Goal: Task Accomplishment & Management: Complete application form

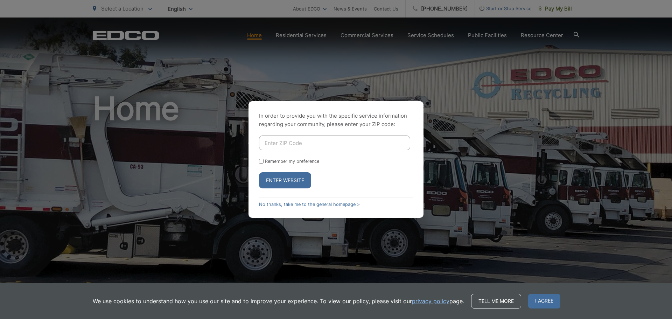
click at [312, 143] on input "Enter ZIP Code" at bounding box center [334, 142] width 151 height 15
type input "92126"
click at [295, 179] on button "Enter Website" at bounding box center [285, 180] width 52 height 16
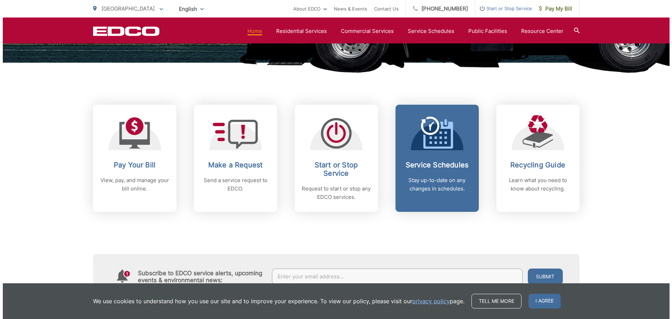
scroll to position [245, 0]
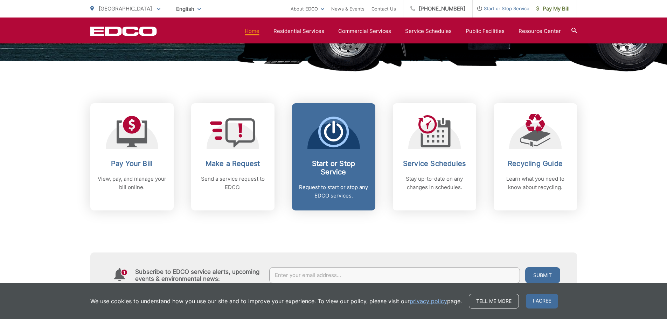
click at [309, 193] on p "Request to start or stop any EDCO services." at bounding box center [333, 191] width 69 height 17
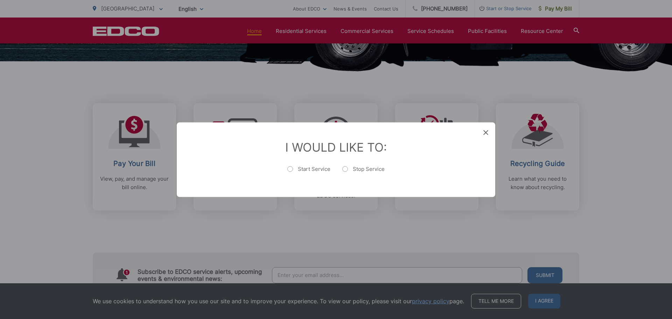
click at [300, 172] on label "Start Service" at bounding box center [308, 172] width 43 height 14
radio input "true"
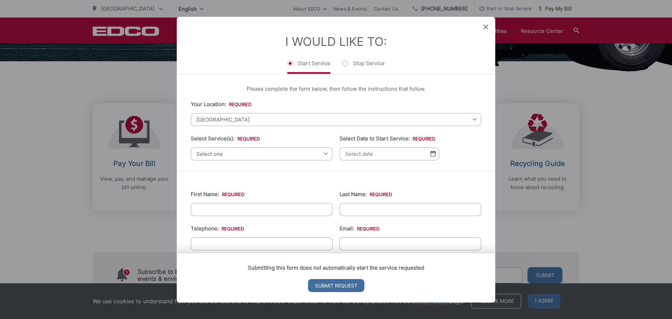
click at [287, 153] on span "Select one" at bounding box center [262, 153] width 142 height 13
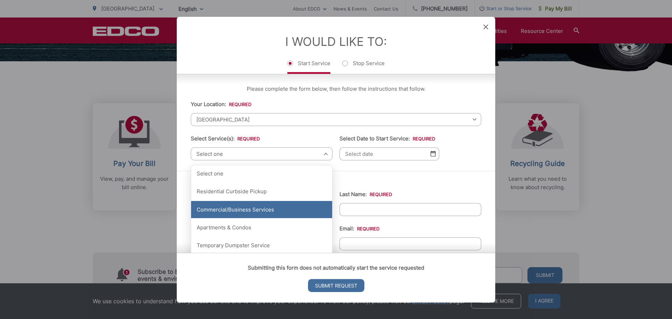
scroll to position [35, 0]
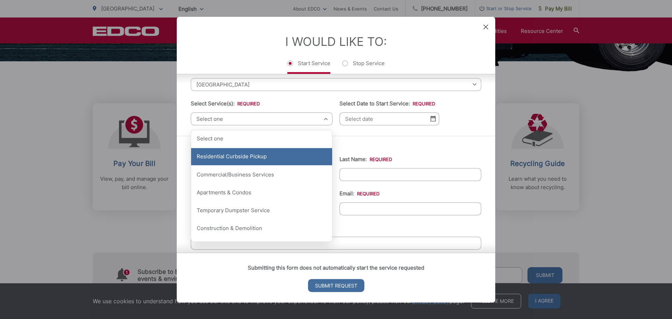
click at [287, 159] on div "Residential Curbside Pickup" at bounding box center [261, 156] width 141 height 17
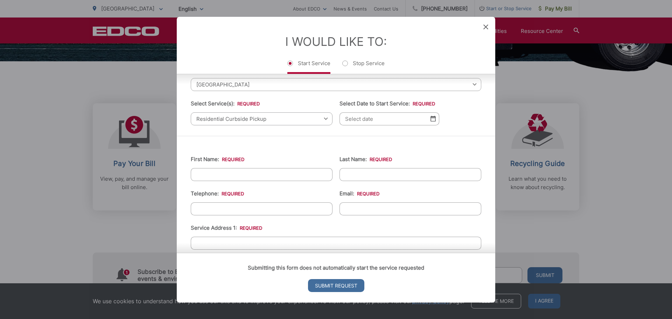
click at [371, 123] on input "Select Date to Start Service: *" at bounding box center [389, 118] width 100 height 13
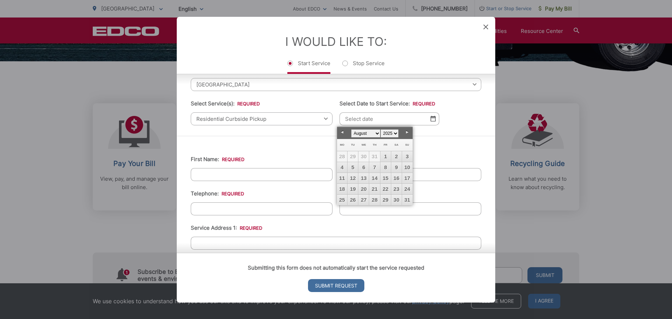
click at [378, 135] on select "January February March April May June July August September October November De…" at bounding box center [365, 133] width 29 height 8
click at [340, 156] on link "1" at bounding box center [342, 156] width 10 height 10
type input "09/01/2025"
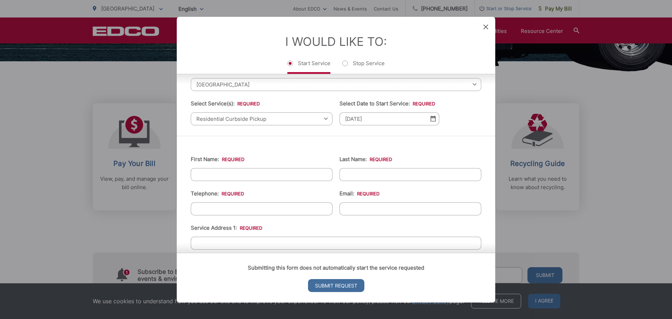
click at [277, 170] on input "First Name: *" at bounding box center [262, 174] width 142 height 13
type input "James"
type input "Park"
type input "(770) 905-4717"
type input "jameskbin@gmail.com"
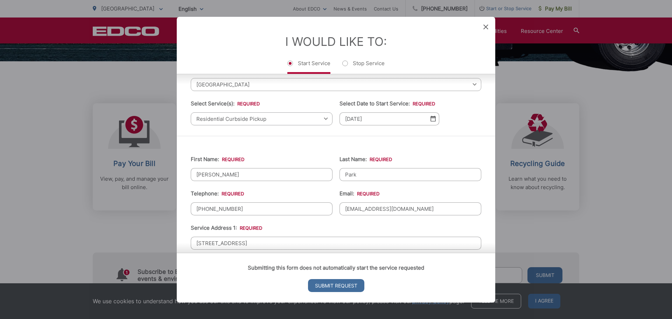
type input "9580 Capricorn Way"
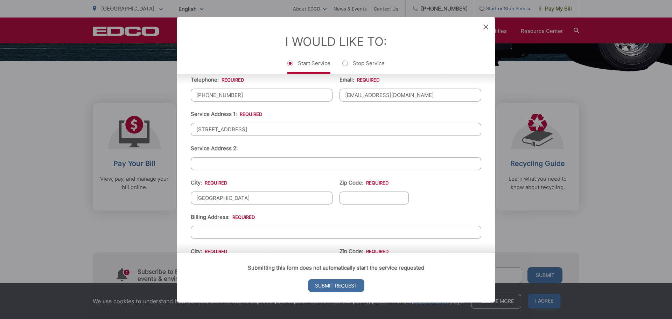
type input "[GEOGRAPHIC_DATA]"
type input "C"
type input "92126"
type input "5"
type input "i"
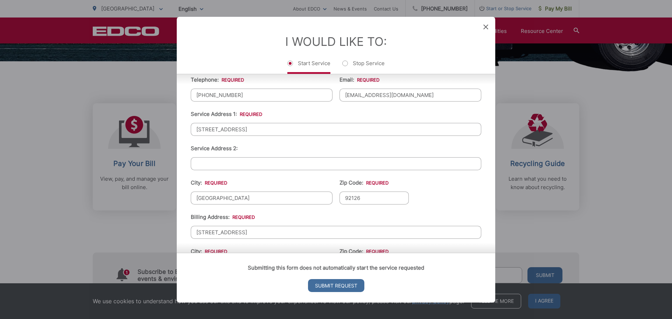
type input "9580 Capricorn Way"
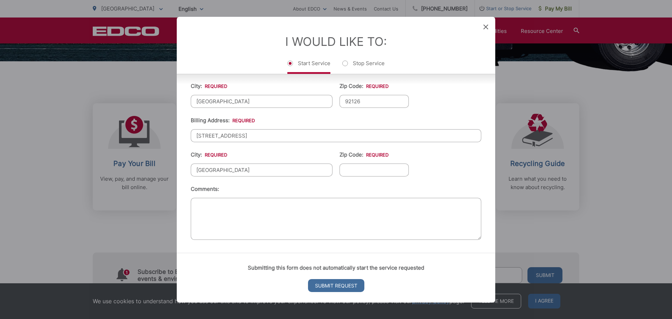
type input "[GEOGRAPHIC_DATA]"
type input "3"
type input "92126"
click at [323, 280] on input "Submit Request" at bounding box center [336, 285] width 56 height 13
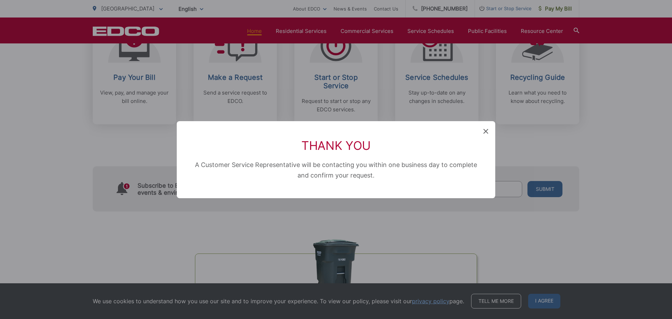
click at [487, 131] on icon at bounding box center [485, 131] width 5 height 5
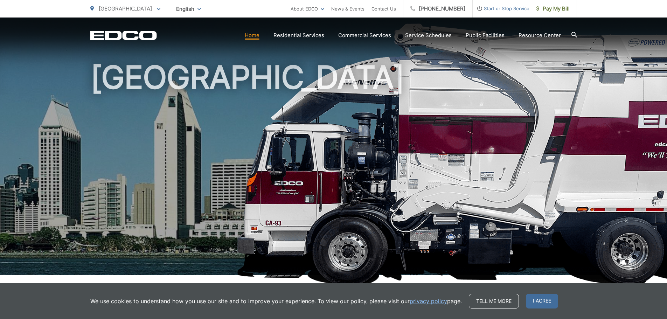
scroll to position [0, 0]
